Goal: Check status: Check status

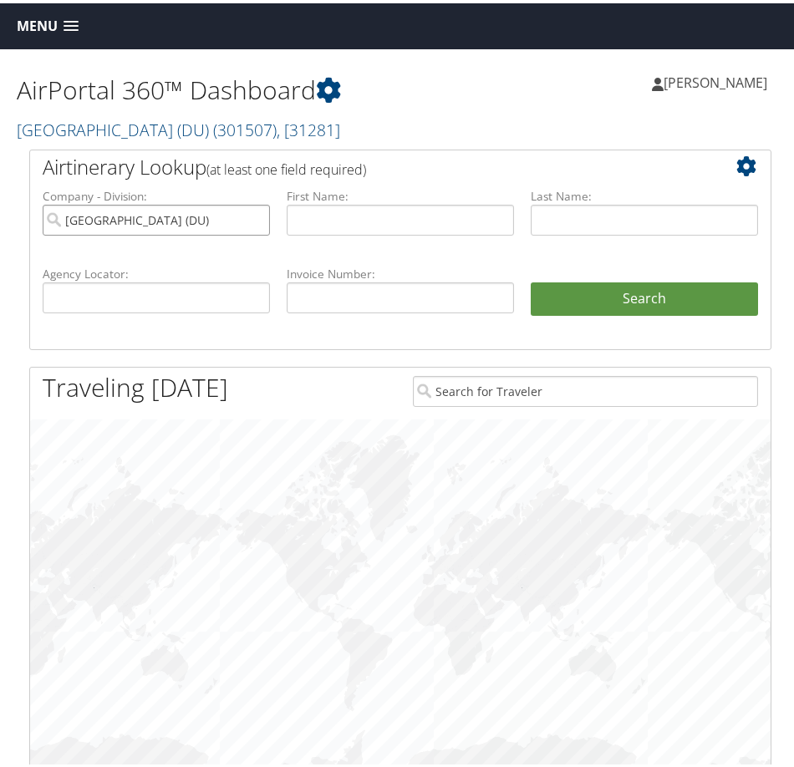
click at [256, 218] on input "University of Denver (DU)" at bounding box center [156, 216] width 227 height 31
click at [181, 298] on input "text" at bounding box center [156, 294] width 227 height 31
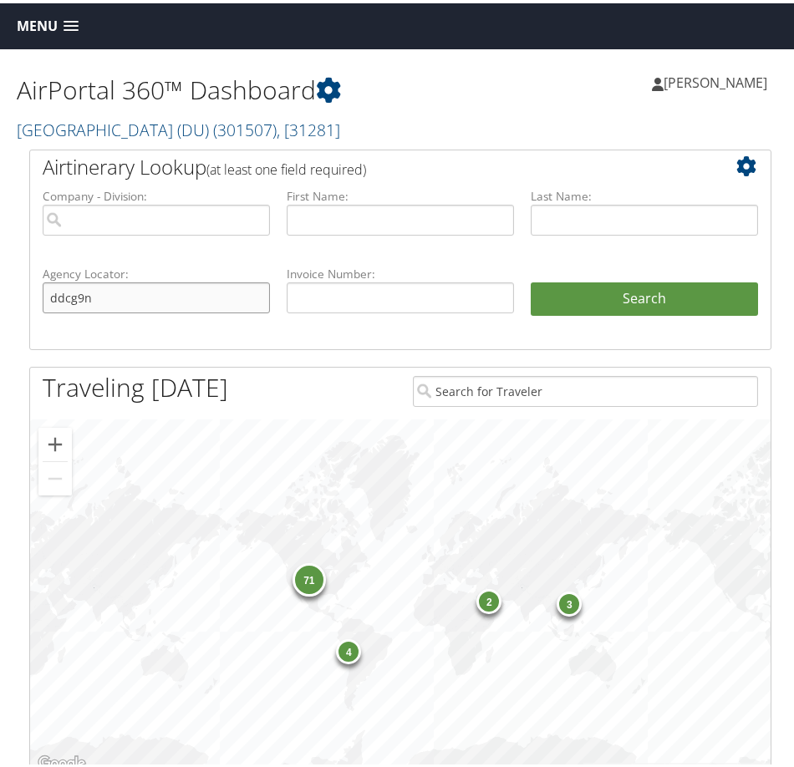
type input "ddcg9n"
click at [531, 279] on button "Search" at bounding box center [644, 295] width 227 height 33
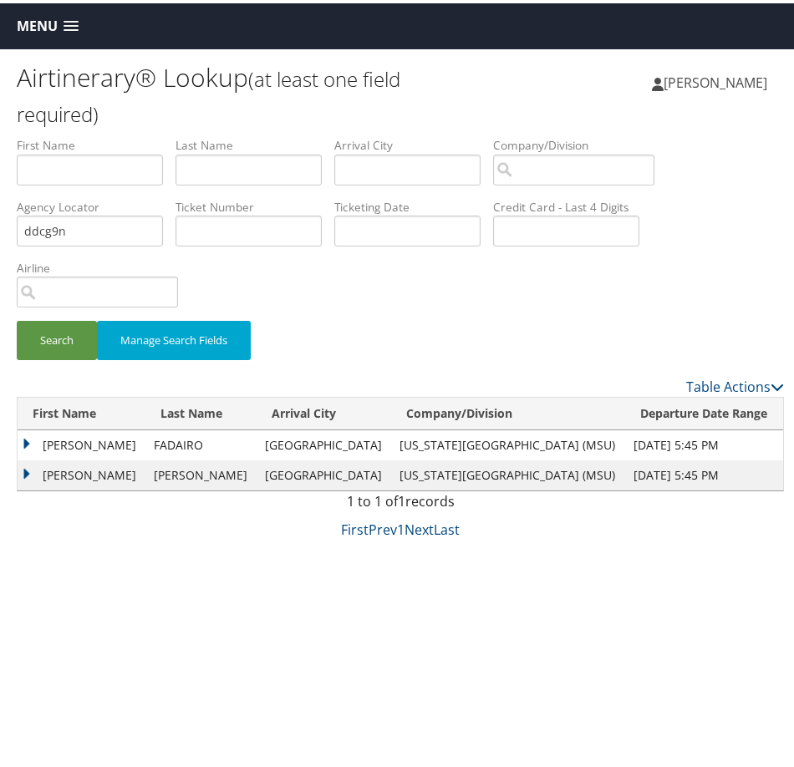
click at [28, 439] on td "[PERSON_NAME]" at bounding box center [82, 442] width 128 height 30
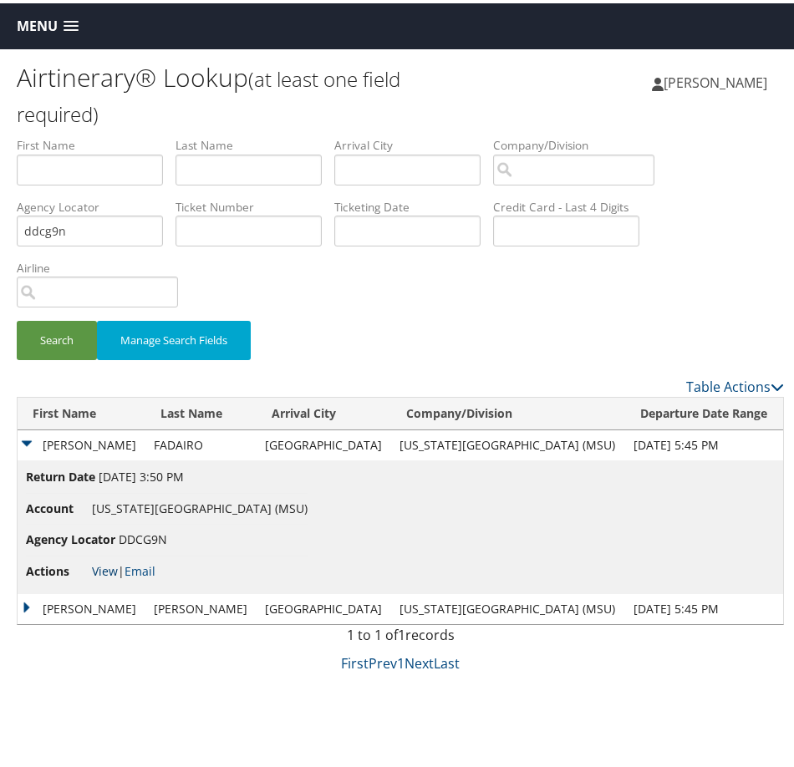
click at [104, 564] on link "View" at bounding box center [105, 568] width 26 height 16
